Goal: Task Accomplishment & Management: Use online tool/utility

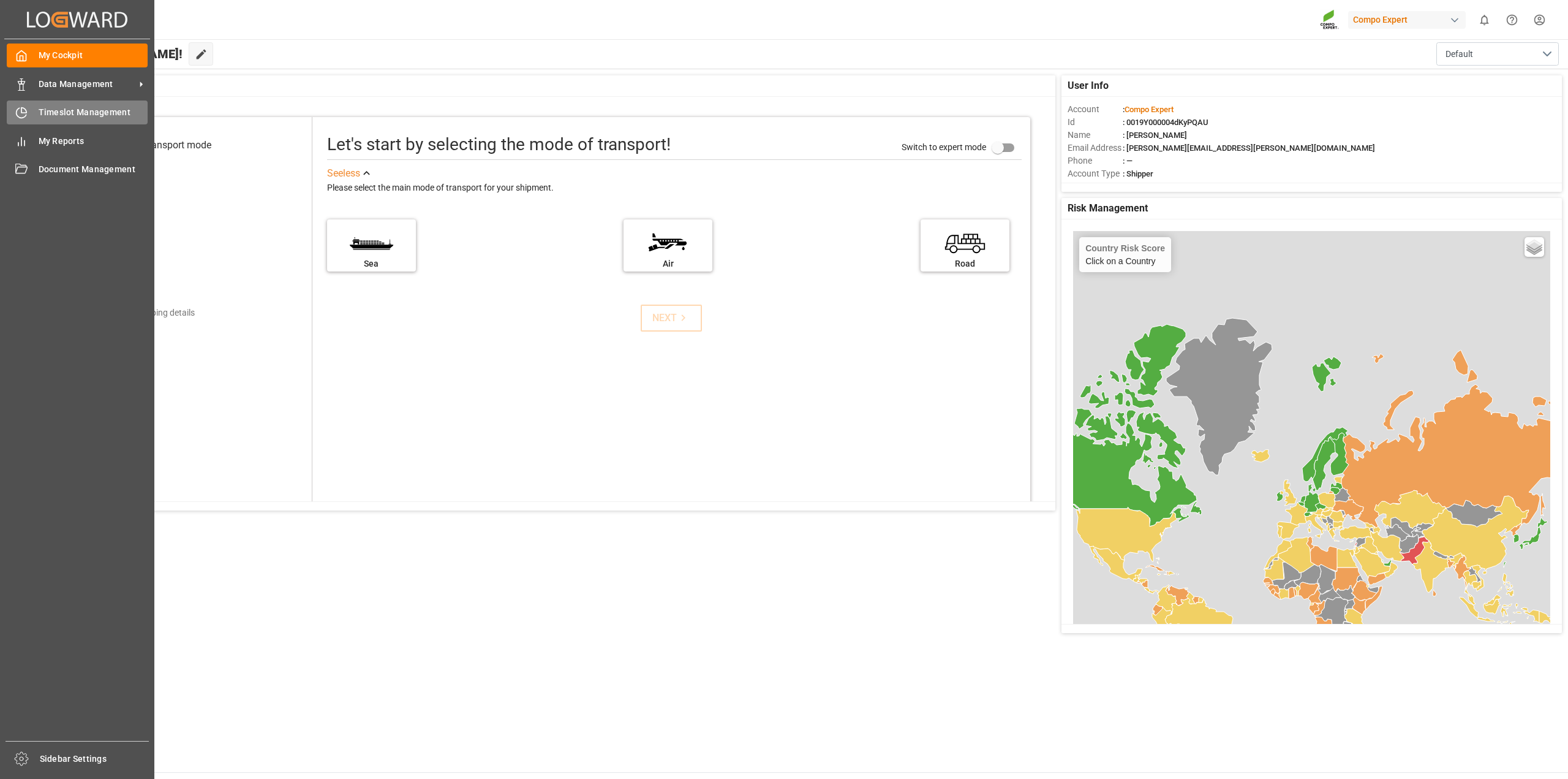
click at [69, 109] on span "Timeslot Management" at bounding box center [93, 112] width 110 height 13
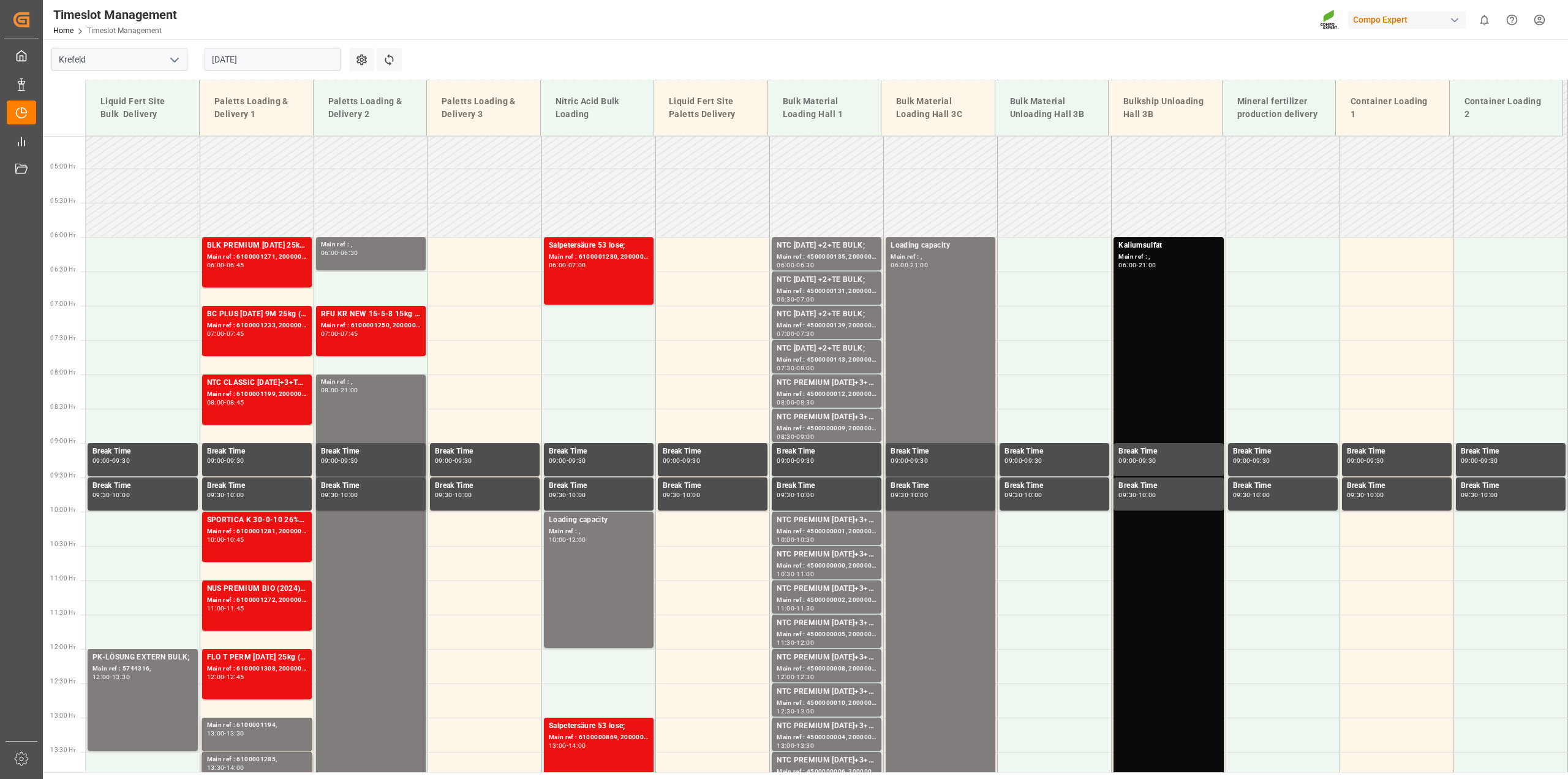
scroll to position [171, 0]
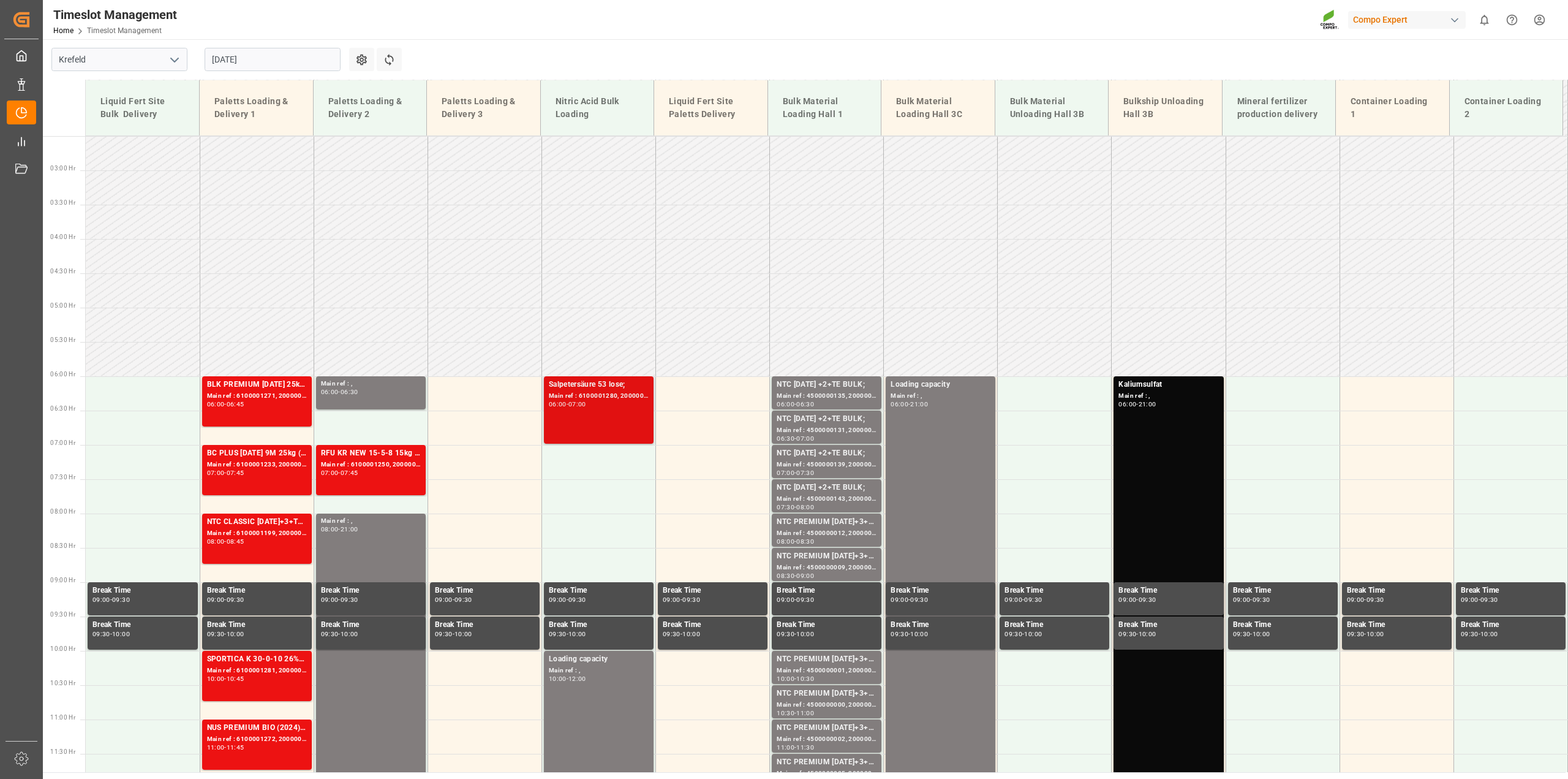
click at [626, 392] on div "Main ref : 6100001280, 2000001119;" at bounding box center [599, 395] width 100 height 11
